Goal: Task Accomplishment & Management: Manage account settings

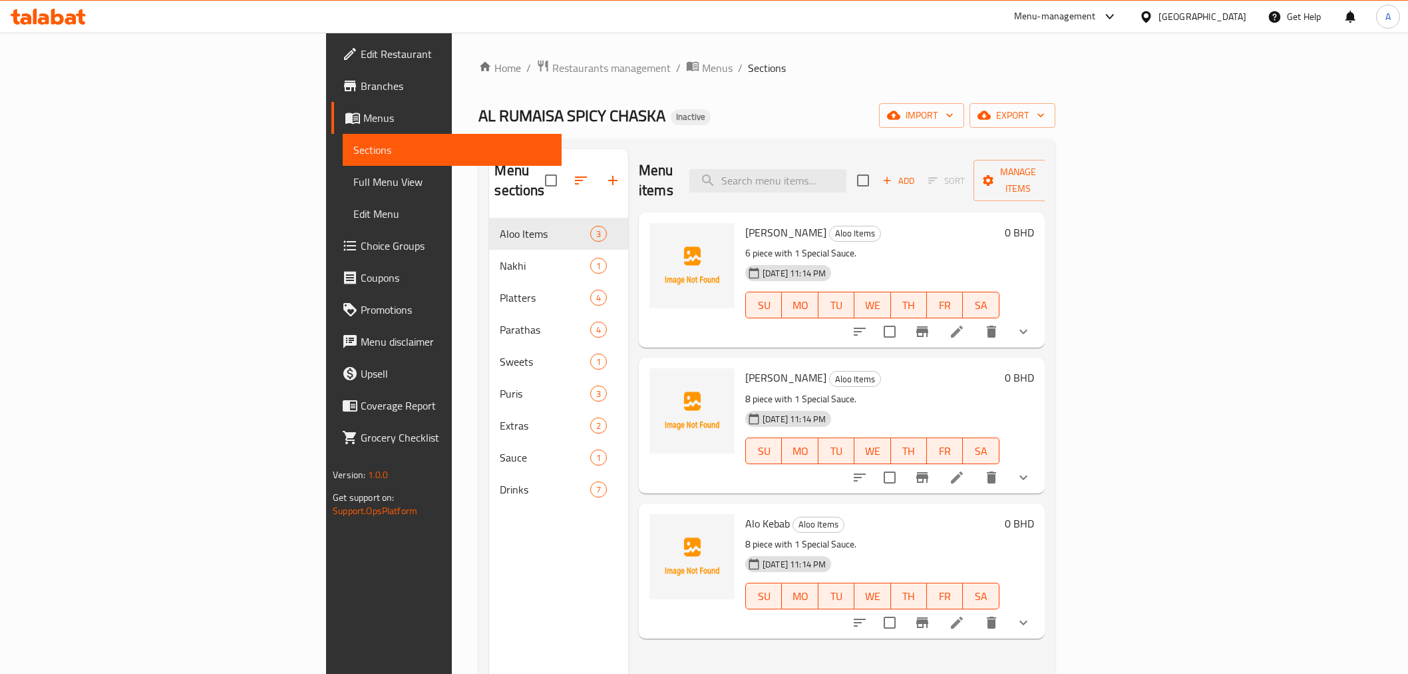
scroll to position [38, 0]
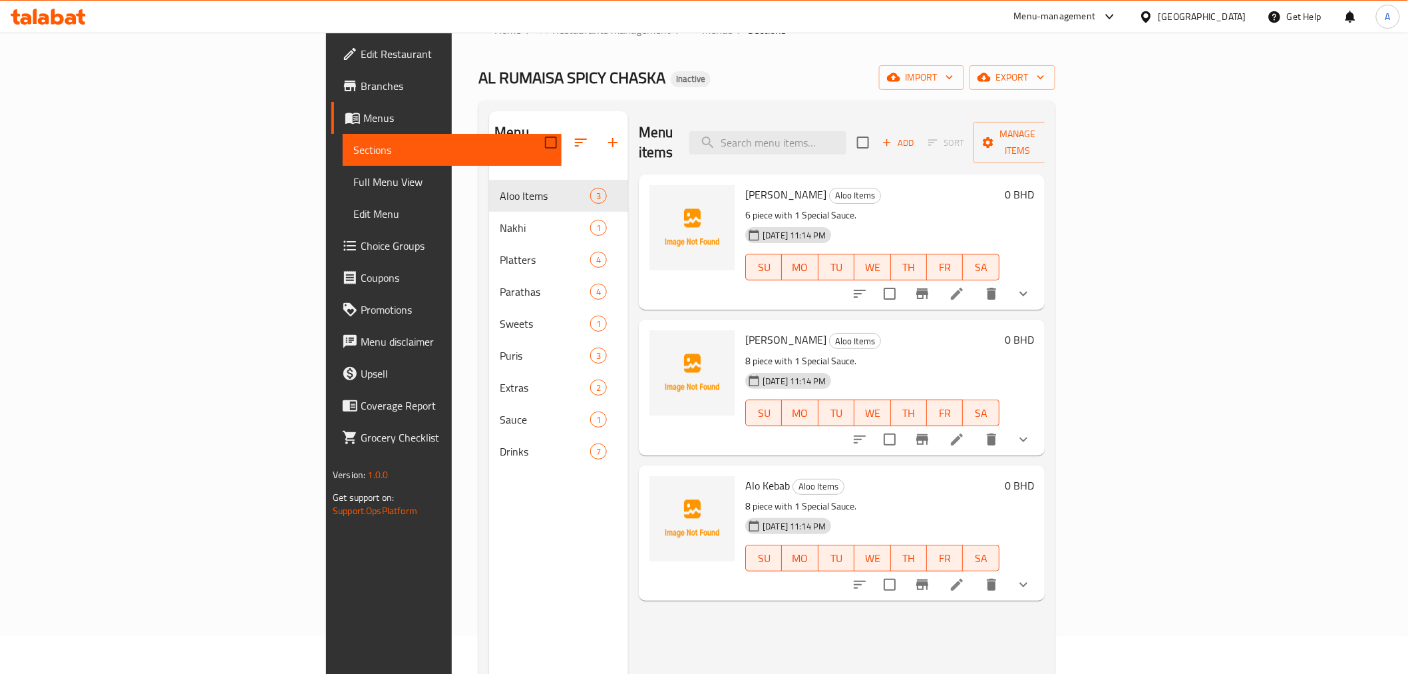
drag, startPoint x: 1069, startPoint y: 128, endPoint x: 1060, endPoint y: 121, distance: 10.9
click at [1045, 127] on div "Menu items Add Sort Manage items" at bounding box center [842, 142] width 406 height 63
click at [1129, 3] on div "Menu-management" at bounding box center [1066, 17] width 125 height 32
click at [1247, 22] on div "[GEOGRAPHIC_DATA]" at bounding box center [1193, 17] width 128 height 32
click at [1235, 19] on div "[GEOGRAPHIC_DATA]" at bounding box center [1203, 16] width 88 height 15
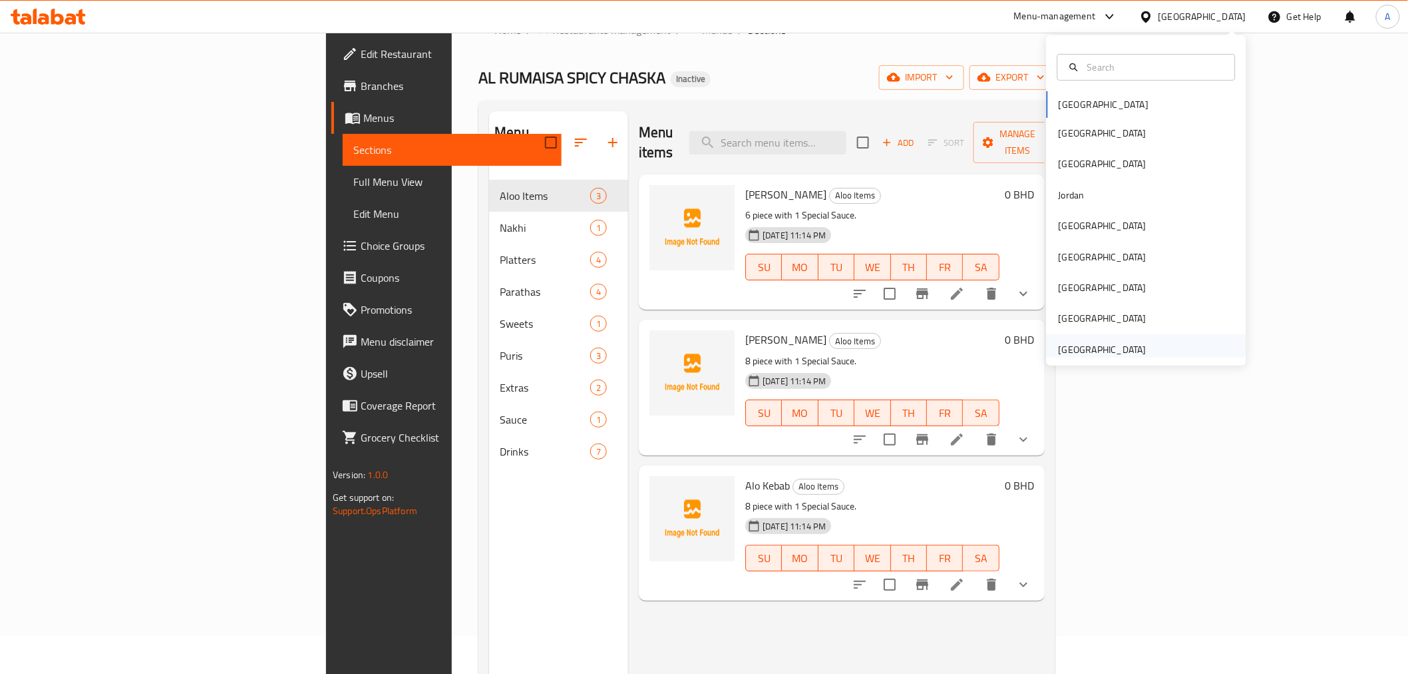
click at [1076, 344] on div "[GEOGRAPHIC_DATA]" at bounding box center [1103, 349] width 88 height 15
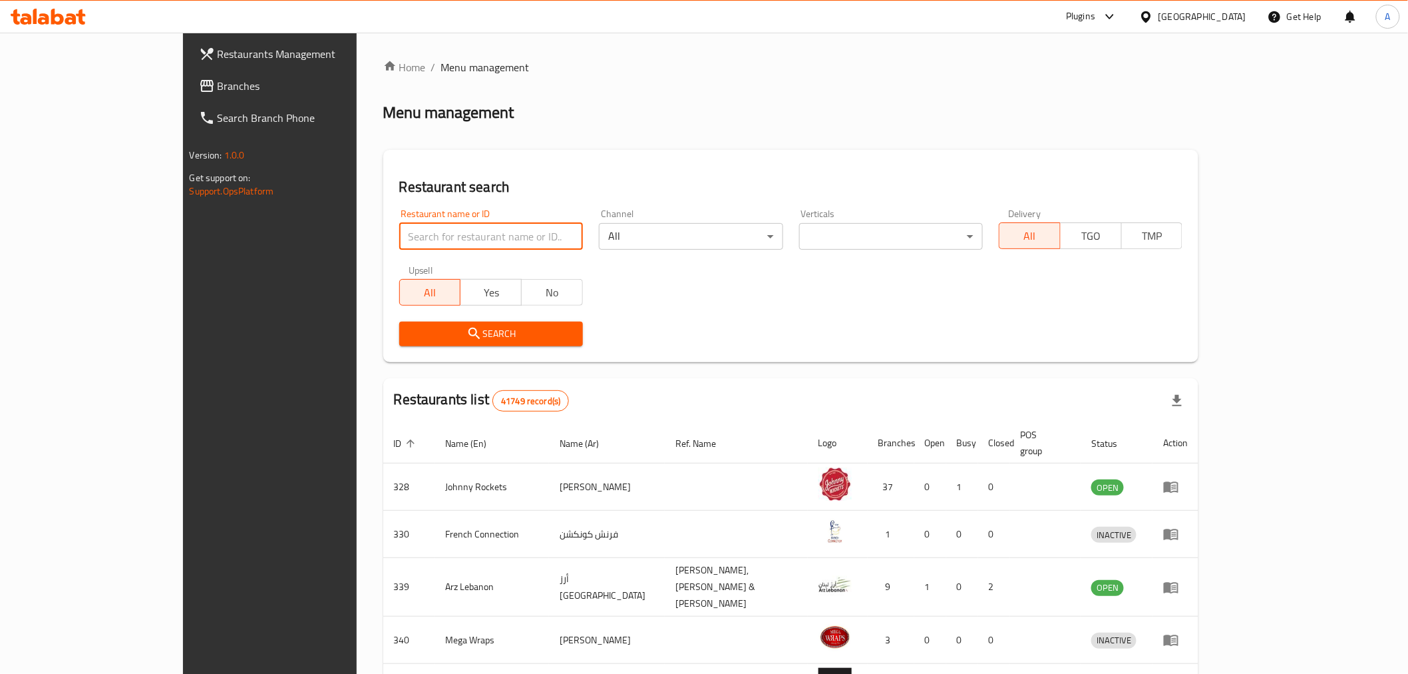
drag, startPoint x: 403, startPoint y: 247, endPoint x: 377, endPoint y: 238, distance: 28.2
click at [403, 247] on input "search" at bounding box center [491, 236] width 184 height 27
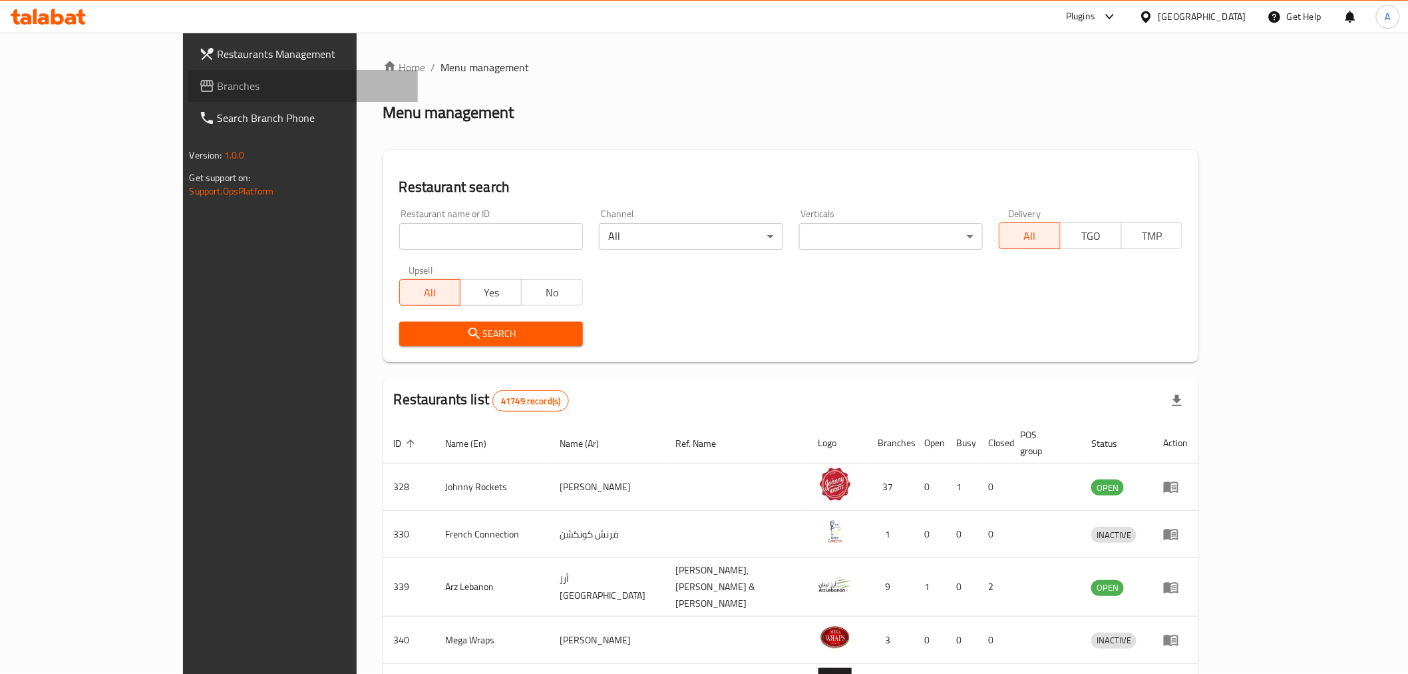
click at [188, 75] on link "Branches" at bounding box center [303, 86] width 230 height 32
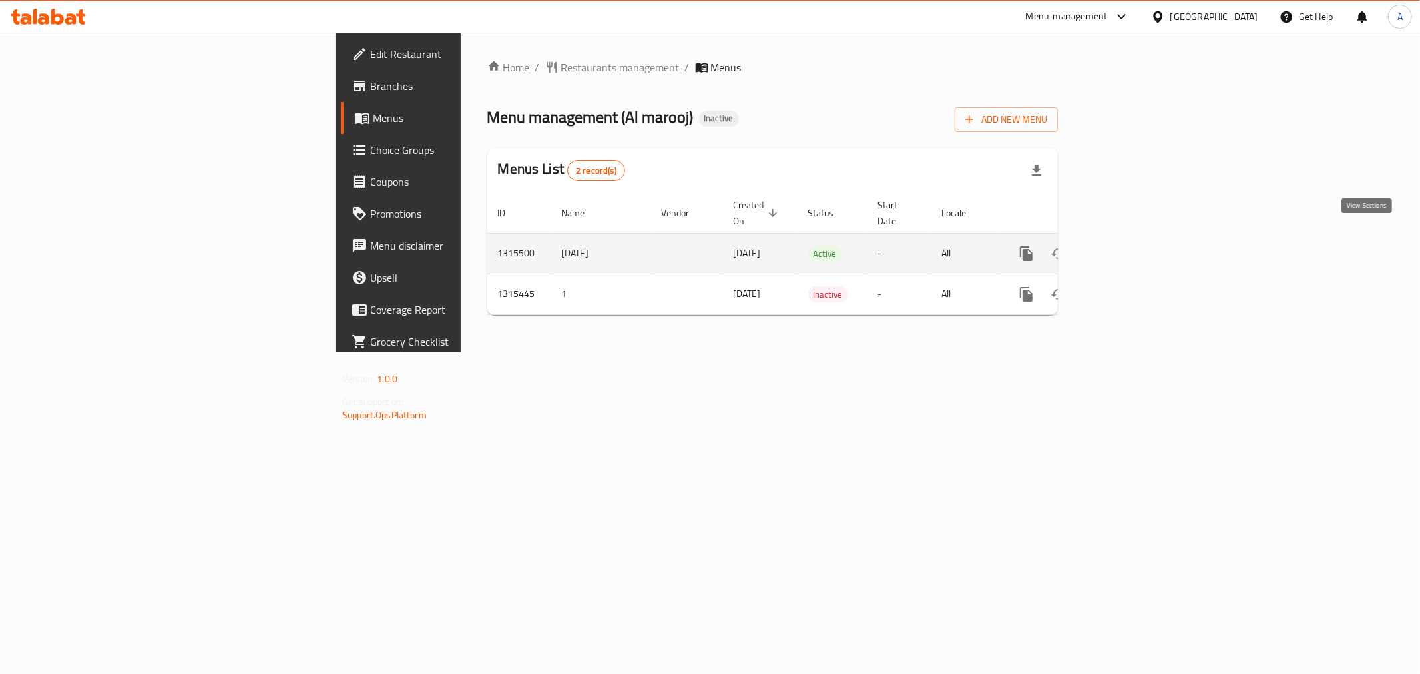
click at [1130, 246] on icon "enhanced table" at bounding box center [1122, 254] width 16 height 16
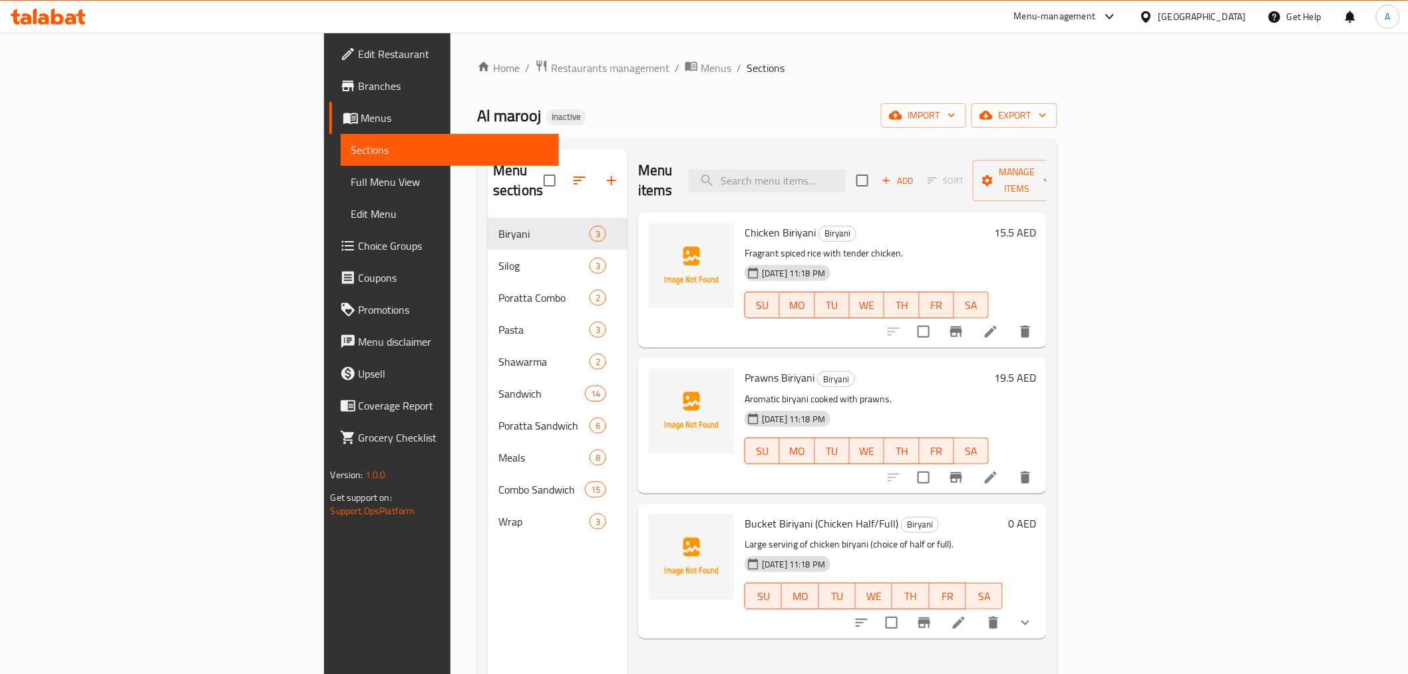
click at [796, 134] on div "Home / Restaurants management / Menus / Sections Al marooj Inactive import expo…" at bounding box center [767, 446] width 580 height 774
